Goal: Book appointment/travel/reservation

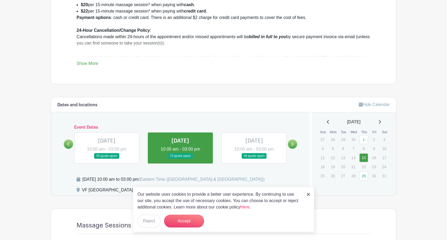
scroll to position [250, 0]
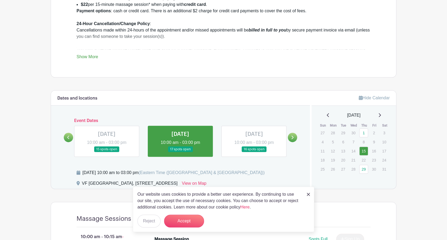
click at [294, 139] on link at bounding box center [292, 137] width 9 height 9
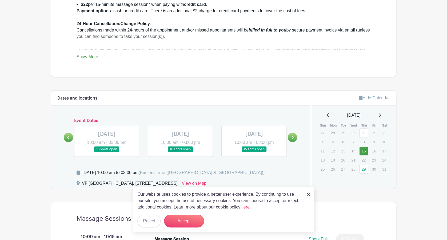
click at [294, 139] on link at bounding box center [292, 137] width 9 height 9
click at [107, 152] on link at bounding box center [107, 152] width 0 height 0
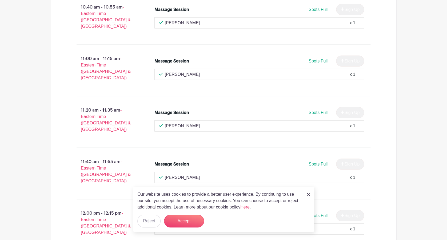
scroll to position [598, 0]
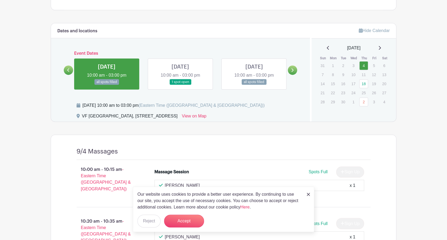
scroll to position [317, 0]
